Goal: Task Accomplishment & Management: Use online tool/utility

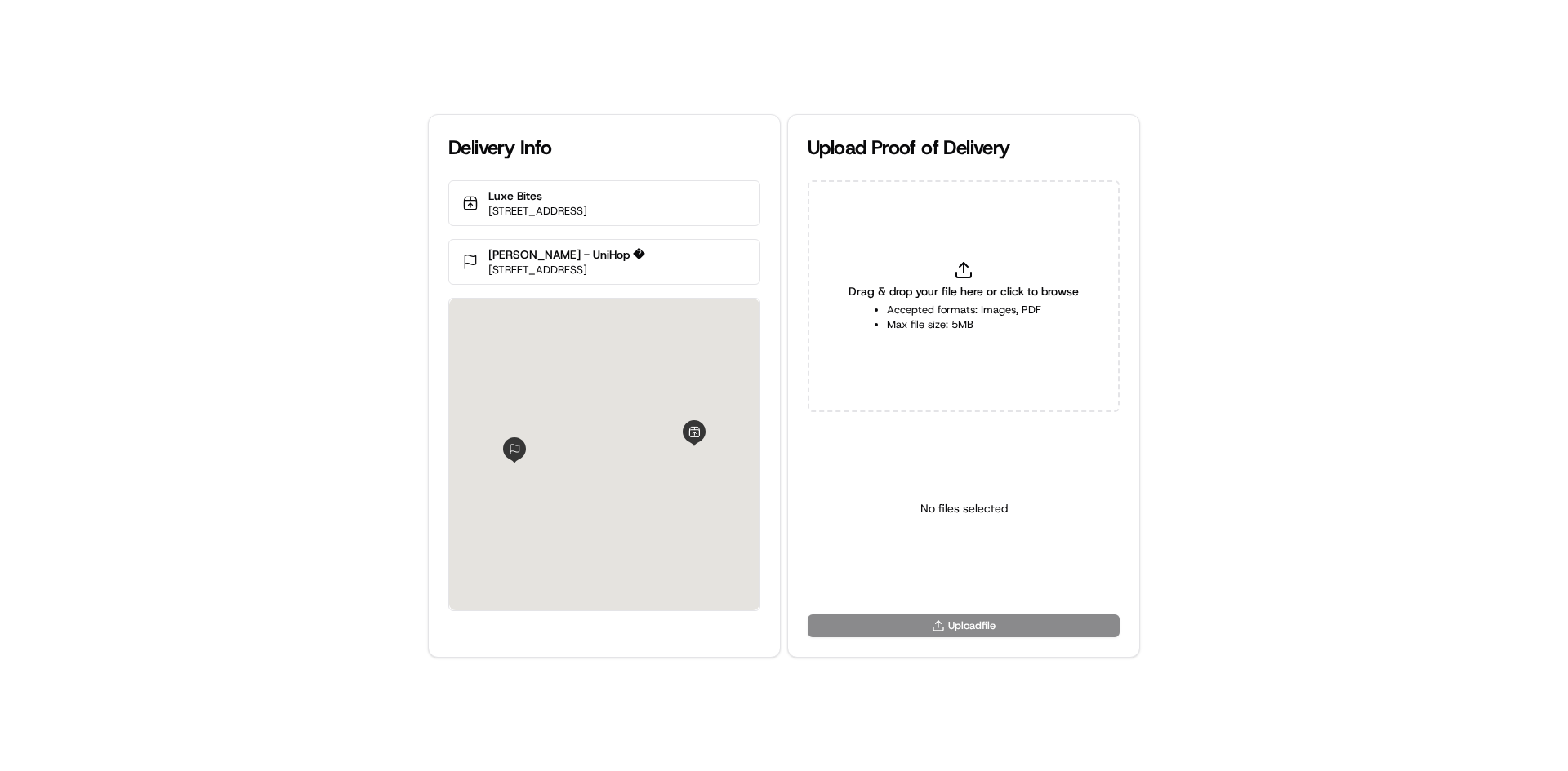
click at [917, 281] on div "Drag & drop your file here or click to browse Accepted formats: Images, PDF Max…" at bounding box center [964, 297] width 312 height 232
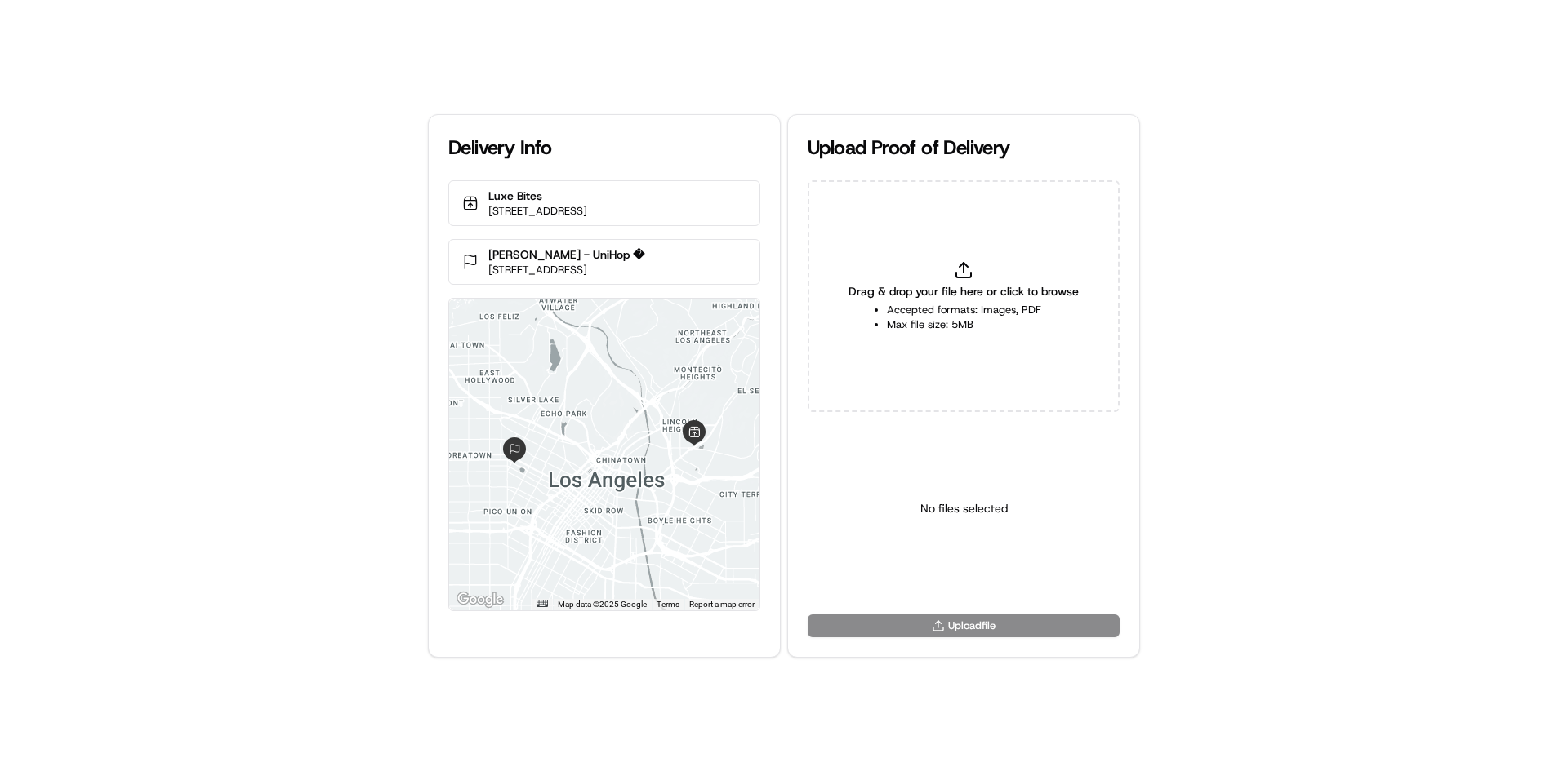
type input "C:\fakepath\HandedToCustomer (1).png"
click at [942, 577] on html "Delivery Info Luxe Bites [STREET_ADDRESS] [PERSON_NAME] - UniHop � [STREET_ADDR…" at bounding box center [784, 385] width 1568 height 771
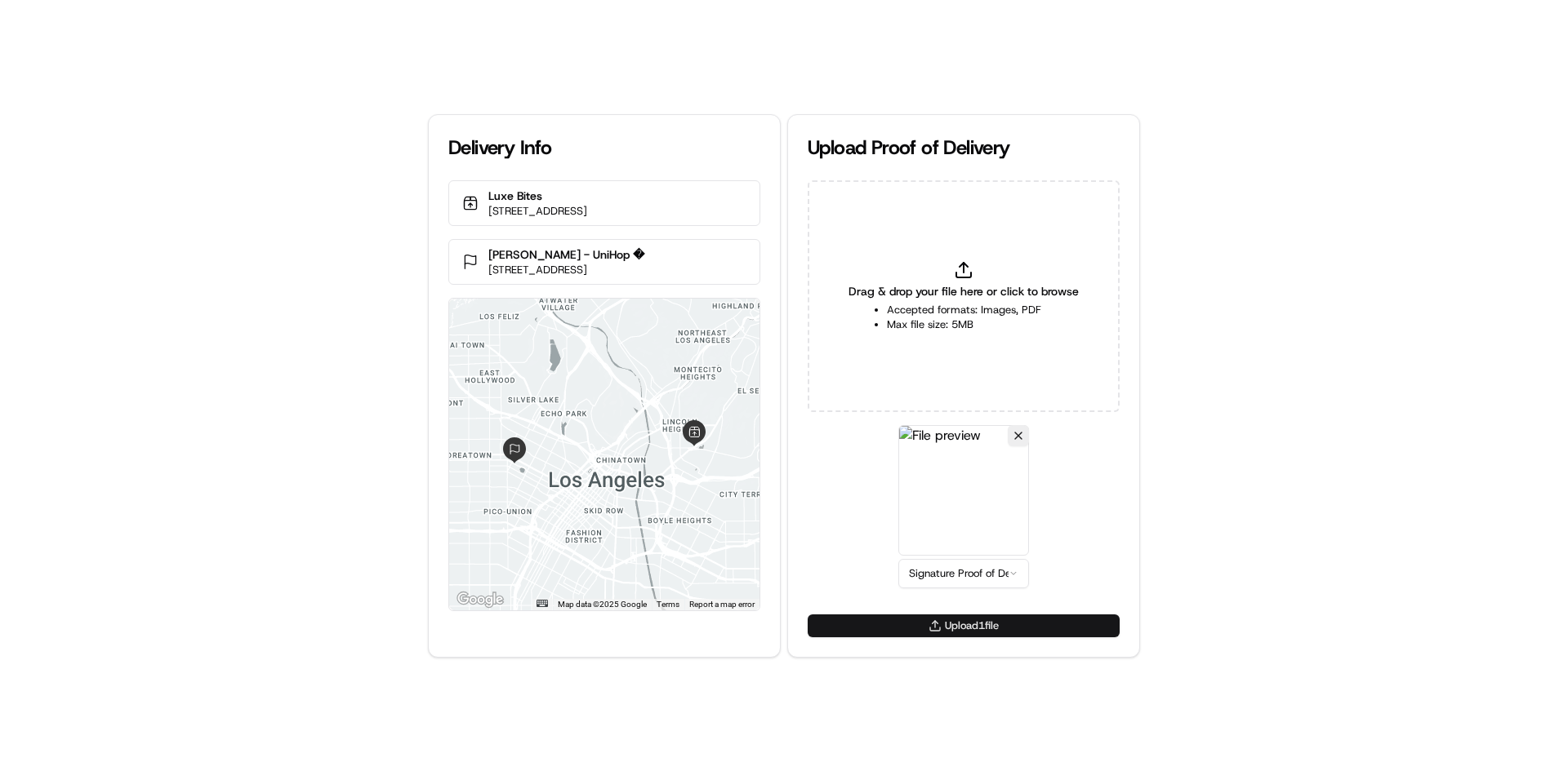
click at [971, 625] on button "Upload 1 file" at bounding box center [964, 626] width 312 height 23
